Goal: Task Accomplishment & Management: Use online tool/utility

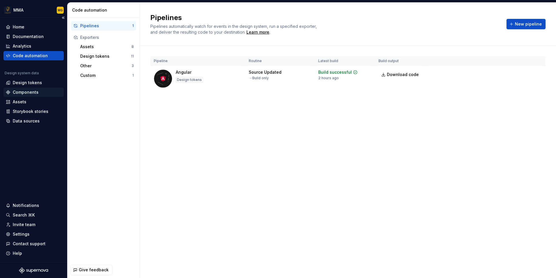
click at [33, 92] on div "Components" at bounding box center [26, 92] width 26 height 6
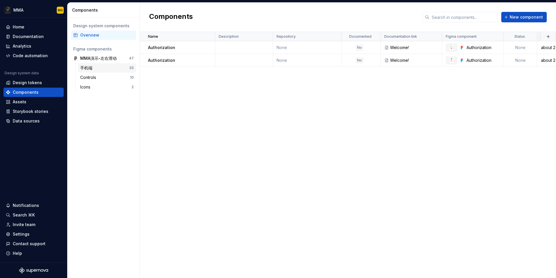
click at [94, 69] on div "手机端" at bounding box center [87, 68] width 14 height 6
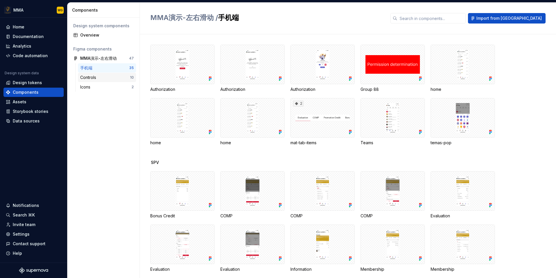
click at [98, 81] on div "Controls 10" at bounding box center [107, 77] width 58 height 9
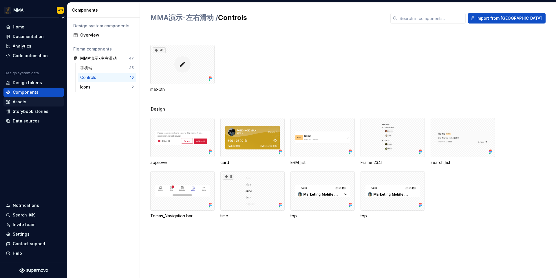
click at [47, 102] on div "Assets" at bounding box center [34, 102] width 56 height 6
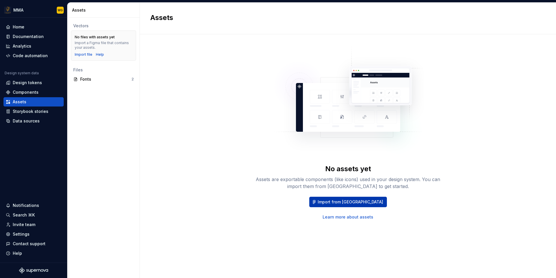
click at [342, 200] on span "Import from Figma" at bounding box center [350, 202] width 65 height 6
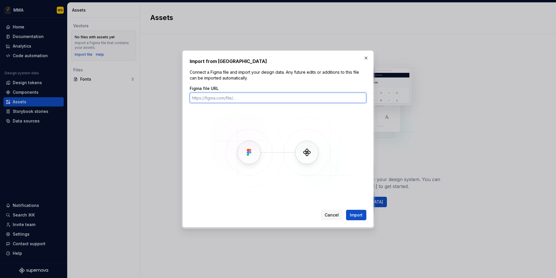
paste input "https://www.figma.com/design/20avaRLi0G7gQN2jeKkqA3/MMA%E6%BC%94%E7%A4%BA-%E5%B…"
type input "https://www.figma.com/design/20avaRLi0G7gQN2jeKkqA3/MMA%E6%BC%94%E7%A4%BA-%E5%B…"
click at [355, 215] on span "Import" at bounding box center [356, 215] width 13 height 6
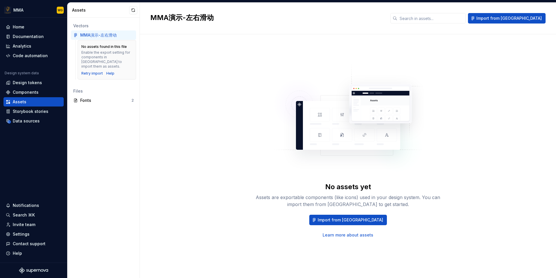
click at [116, 114] on div "Vectors MMA演示-左右滑动 No assets found in this file Enable the export setting for c…" at bounding box center [104, 148] width 72 height 260
click at [118, 97] on div "Fonts" at bounding box center [105, 100] width 51 height 6
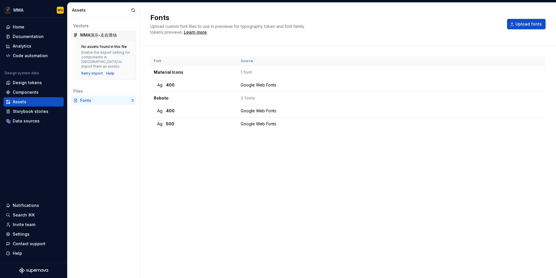
click at [114, 34] on div "MMA演示-左右滑动" at bounding box center [98, 35] width 37 height 6
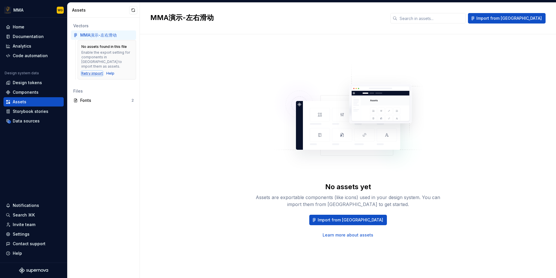
click at [94, 71] on div "Retry import" at bounding box center [91, 73] width 21 height 5
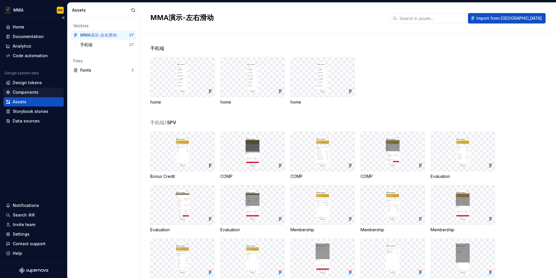
click at [45, 92] on div "Components" at bounding box center [34, 92] width 56 height 6
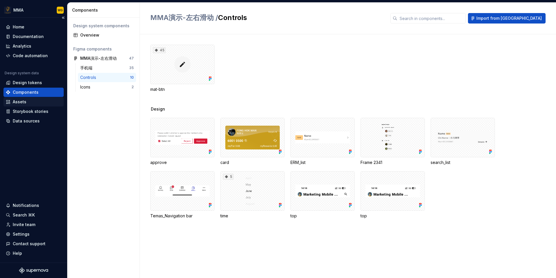
click at [43, 101] on div "Assets" at bounding box center [34, 102] width 56 height 6
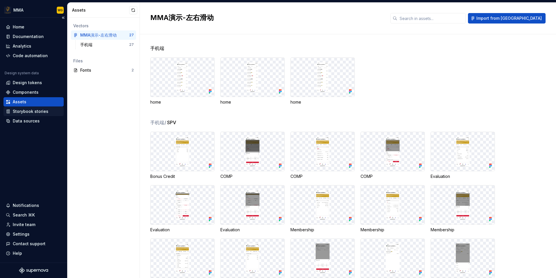
click at [47, 109] on div "Storybook stories" at bounding box center [34, 111] width 56 height 6
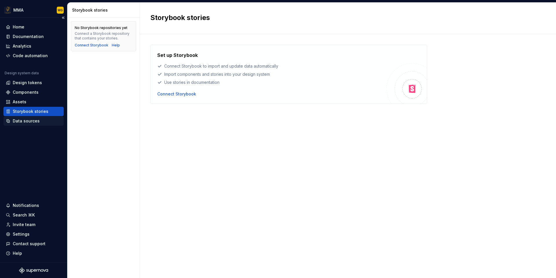
click at [45, 122] on div "Data sources" at bounding box center [34, 121] width 56 height 6
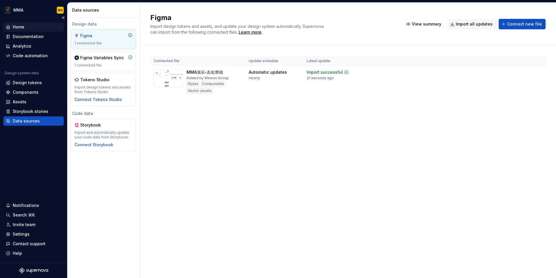
click at [37, 27] on div "Home" at bounding box center [34, 27] width 56 height 6
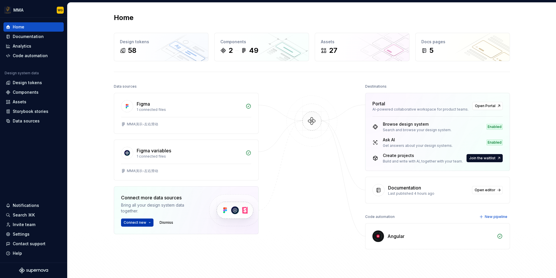
click at [148, 223] on button "Connect new" at bounding box center [137, 222] width 32 height 8
click at [169, 222] on span "Dismiss" at bounding box center [167, 222] width 14 height 5
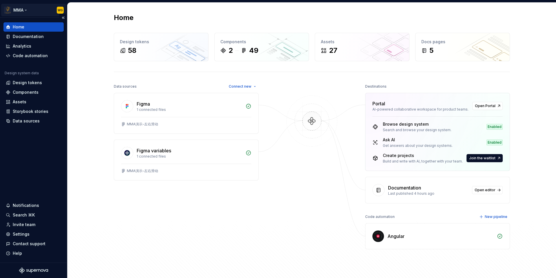
click at [21, 10] on html "MMA WG Home Documentation Analytics Code automation Design system data Design t…" at bounding box center [278, 139] width 556 height 278
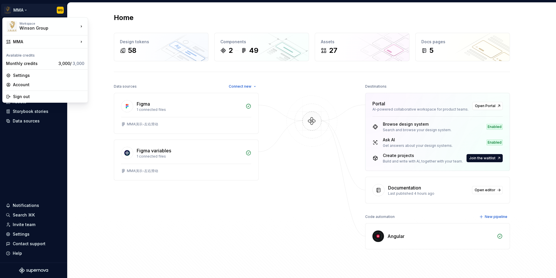
click at [217, 195] on html "MMA WG Home Documentation Analytics Code automation Design system data Design t…" at bounding box center [278, 139] width 556 height 278
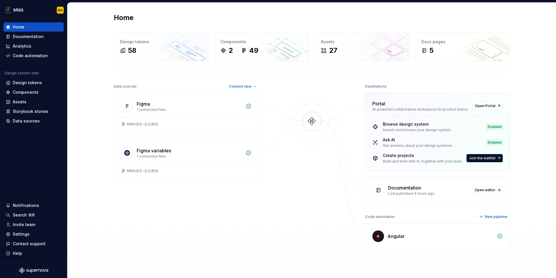
click at [378, 240] on img at bounding box center [379, 236] width 12 height 12
click at [488, 216] on span "New pipeline" at bounding box center [496, 216] width 23 height 5
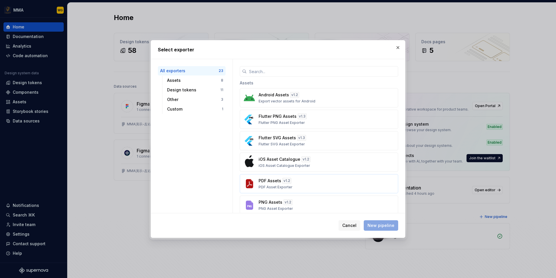
scroll to position [408, 0]
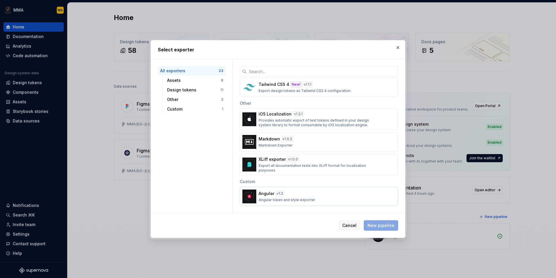
click at [309, 190] on button "Angular v 1.2 Angular token and style exporter" at bounding box center [319, 196] width 159 height 19
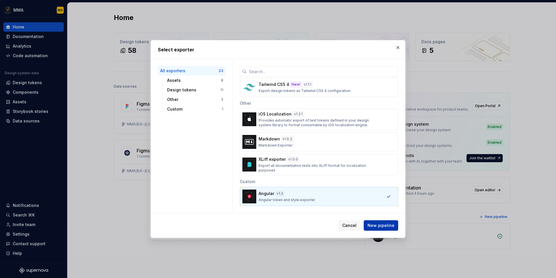
click at [389, 226] on span "New pipeline" at bounding box center [381, 225] width 27 height 6
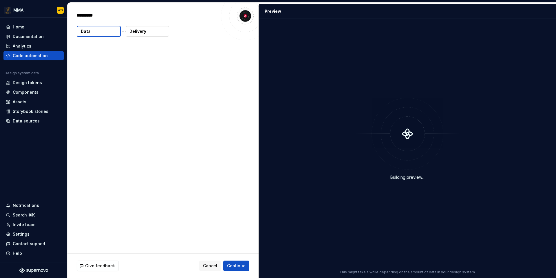
type textarea "*"
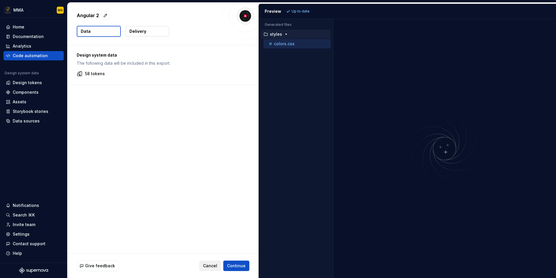
click at [211, 264] on span "Cancel" at bounding box center [210, 266] width 14 height 6
